Goal: Register for event/course

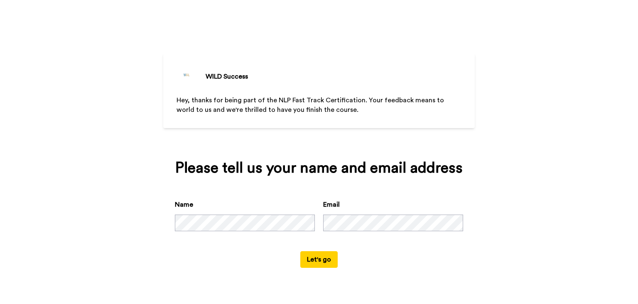
click at [326, 267] on button "Let's go" at bounding box center [318, 259] width 37 height 17
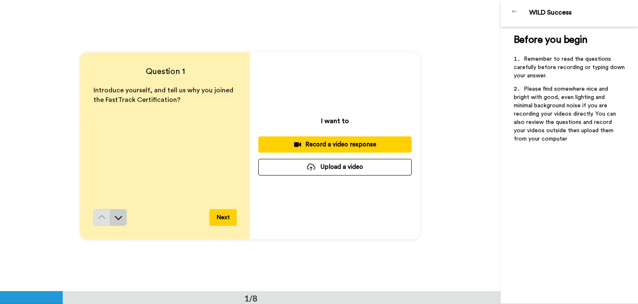
click at [119, 213] on icon at bounding box center [118, 217] width 8 height 8
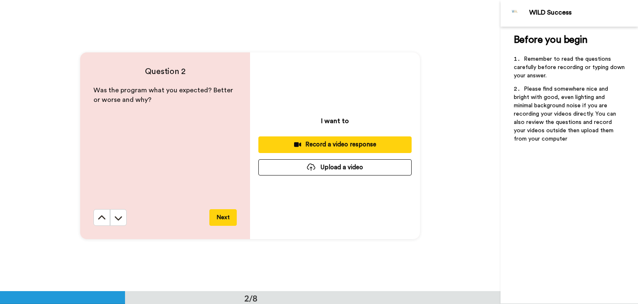
scroll to position [291, 0]
click at [119, 213] on icon at bounding box center [118, 217] width 8 height 8
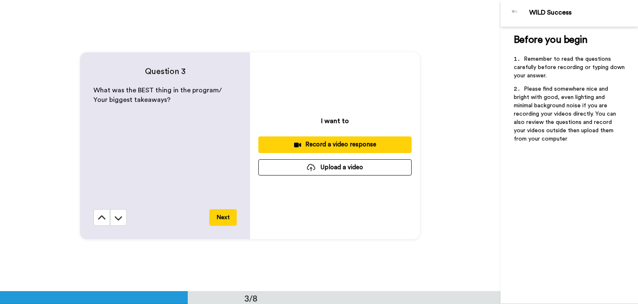
scroll to position [582, 0]
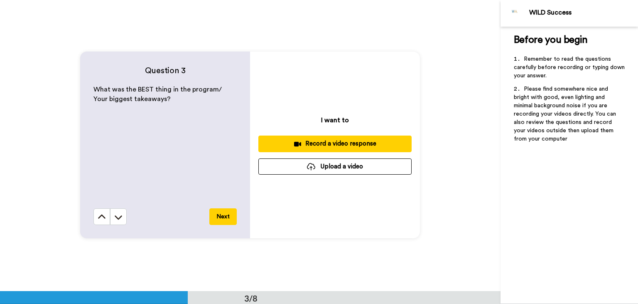
click at [119, 213] on icon at bounding box center [118, 217] width 8 height 8
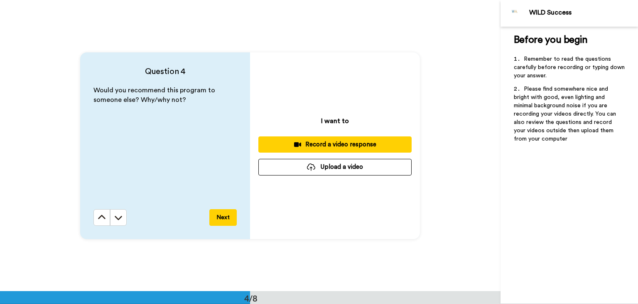
scroll to position [872, 0]
click at [119, 213] on icon at bounding box center [118, 217] width 8 height 8
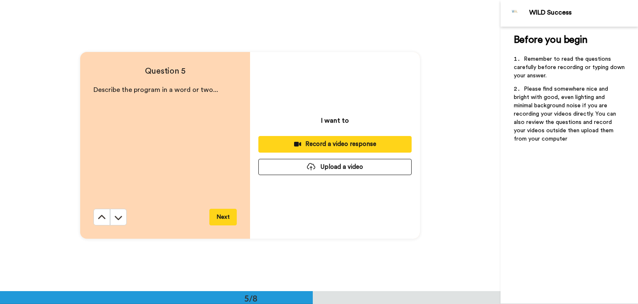
scroll to position [1164, 0]
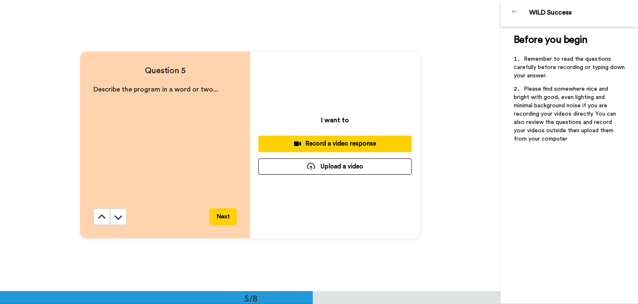
click at [119, 213] on icon at bounding box center [118, 217] width 8 height 8
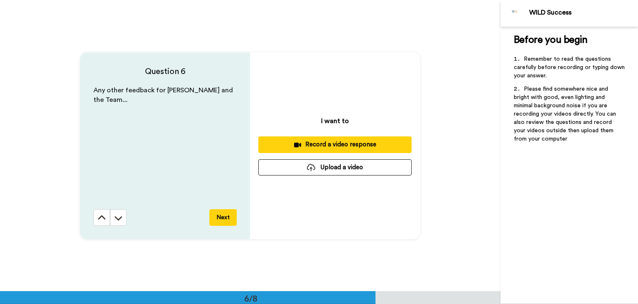
scroll to position [1454, 0]
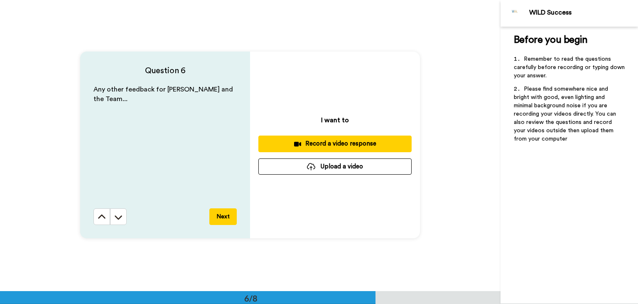
click at [119, 213] on icon at bounding box center [118, 217] width 8 height 8
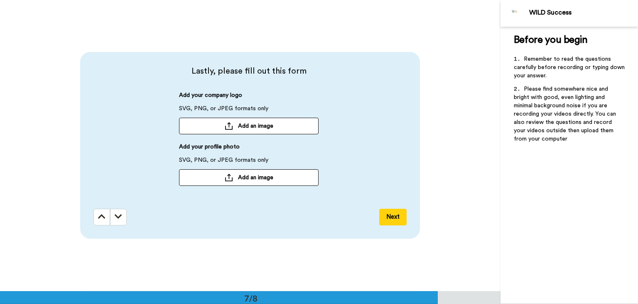
scroll to position [1745, 0]
click at [396, 213] on button "Next" at bounding box center [392, 216] width 27 height 17
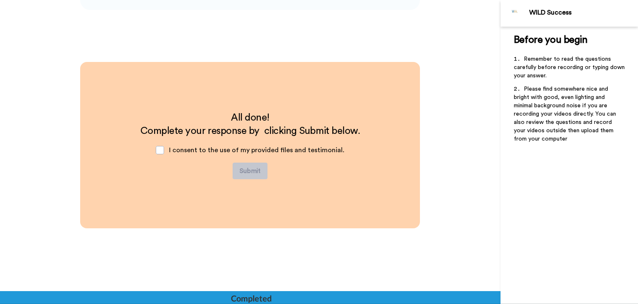
scroll to position [1973, 0]
click at [163, 152] on span at bounding box center [160, 150] width 8 height 8
click at [161, 150] on span at bounding box center [160, 150] width 8 height 8
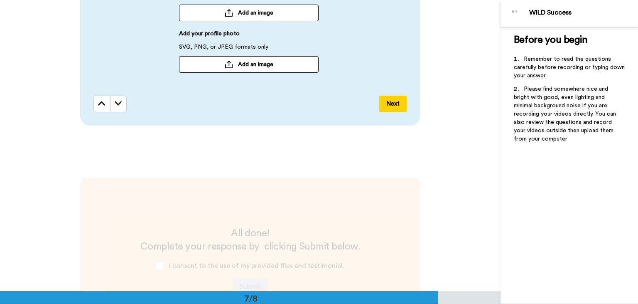
scroll to position [2036, 0]
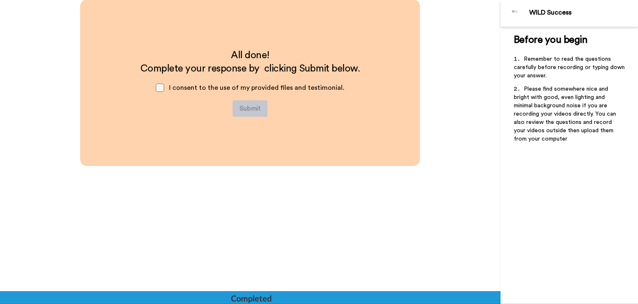
click at [164, 86] on span at bounding box center [160, 87] width 8 height 8
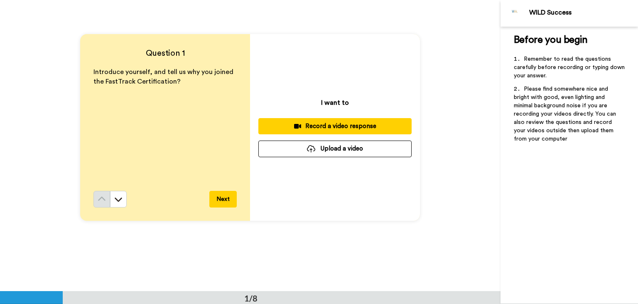
scroll to position [0, 0]
